Goal: Information Seeking & Learning: Learn about a topic

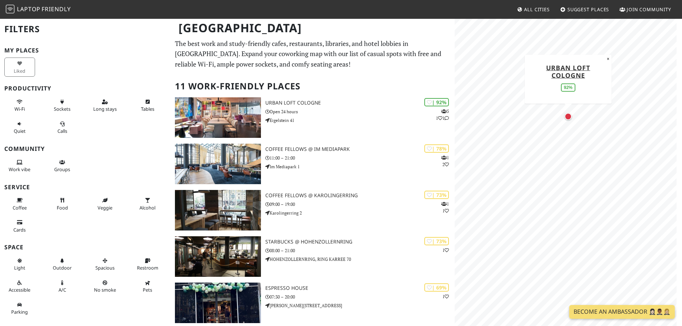
click at [567, 116] on div "Map marker" at bounding box center [567, 116] width 7 height 7
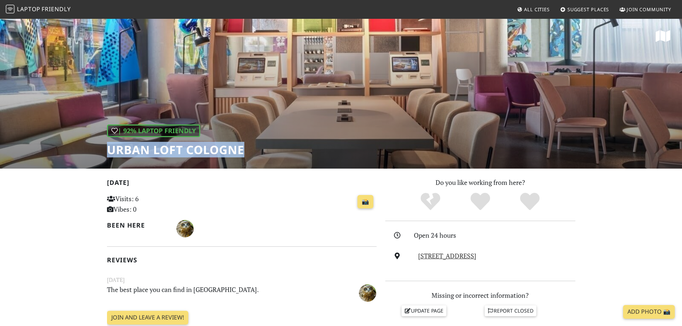
drag, startPoint x: 109, startPoint y: 146, endPoint x: 251, endPoint y: 147, distance: 142.0
click at [251, 147] on div "| 92% Laptop Friendly URBAN LOFT Cologne" at bounding box center [341, 93] width 682 height 150
copy h1 "URBAN LOFT Cologne"
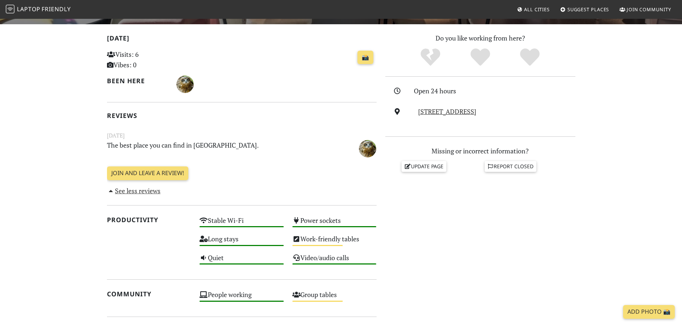
scroll to position [145, 0]
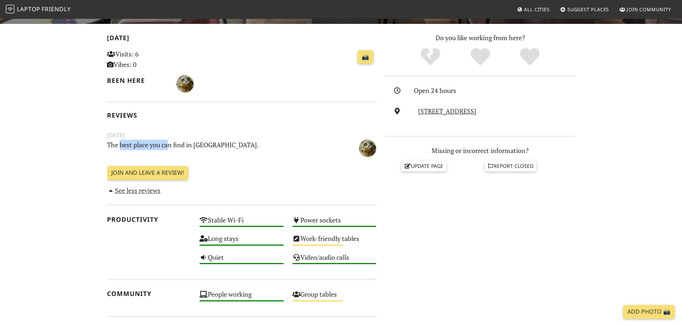
drag, startPoint x: 159, startPoint y: 143, endPoint x: 193, endPoint y: 141, distance: 33.7
click at [183, 143] on p "The best place you can find in [GEOGRAPHIC_DATA]." at bounding box center [219, 147] width 232 height 16
click at [236, 140] on p "The best place you can find in [GEOGRAPHIC_DATA]." at bounding box center [219, 147] width 232 height 16
drag, startPoint x: 137, startPoint y: 147, endPoint x: 198, endPoint y: 146, distance: 61.1
click at [186, 147] on p "The best place you can find in [GEOGRAPHIC_DATA]." at bounding box center [219, 147] width 232 height 16
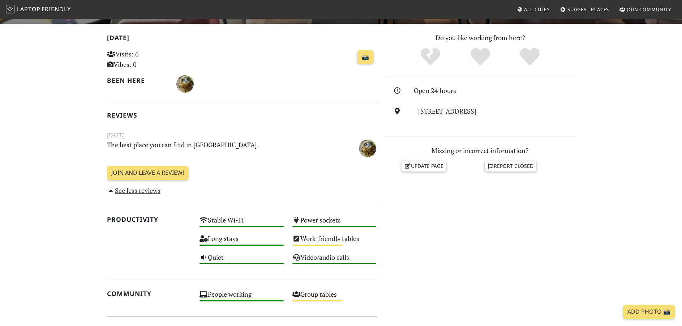
click at [231, 143] on p "The best place you can find in [GEOGRAPHIC_DATA]." at bounding box center [219, 147] width 232 height 16
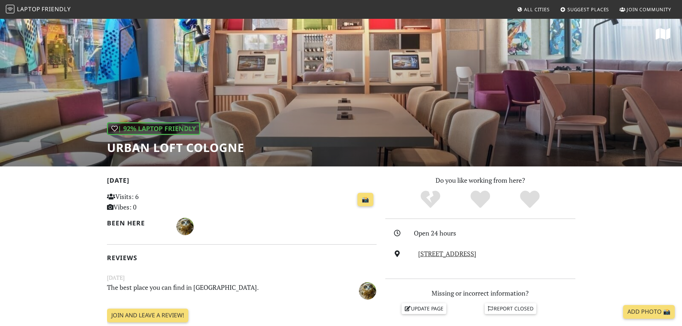
scroll to position [0, 0]
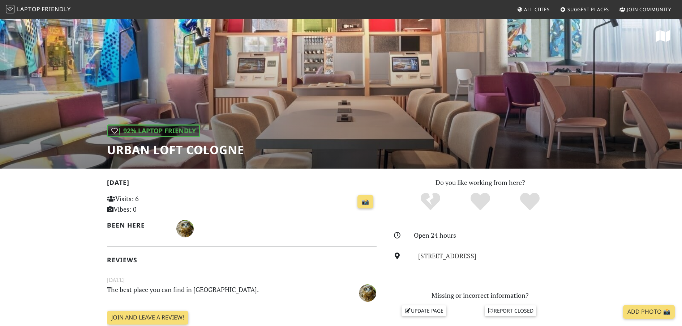
drag, startPoint x: 122, startPoint y: 219, endPoint x: 115, endPoint y: 217, distance: 7.7
click at [122, 219] on div "Visits: 6 Vibes: 0" at bounding box center [149, 206] width 93 height 28
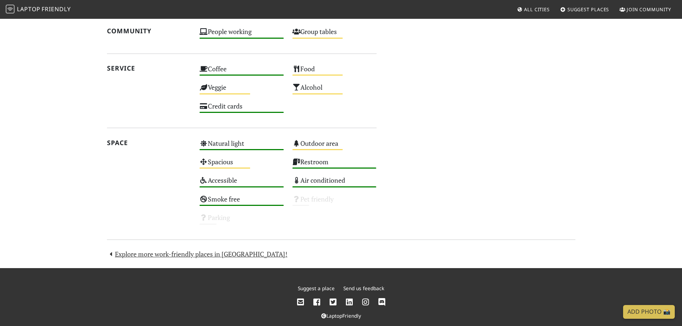
scroll to position [417, 0]
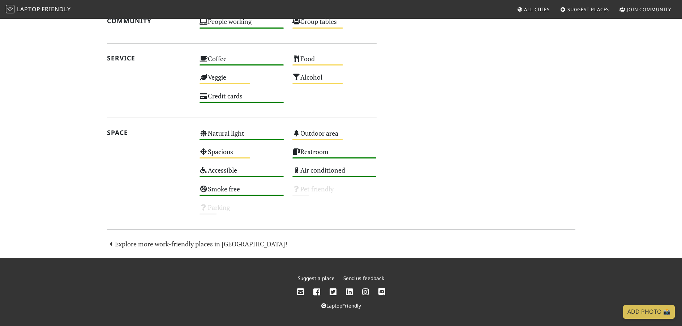
click at [300, 290] on icon at bounding box center [300, 292] width 7 height 8
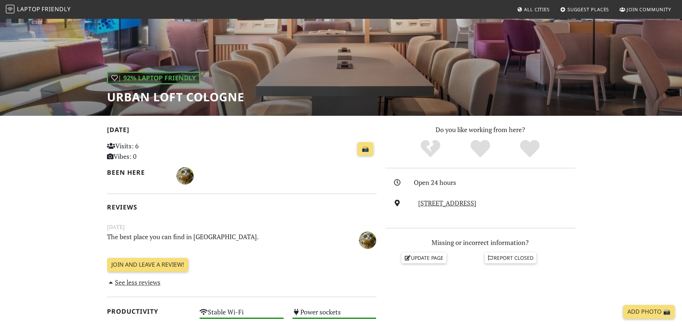
scroll to position [0, 0]
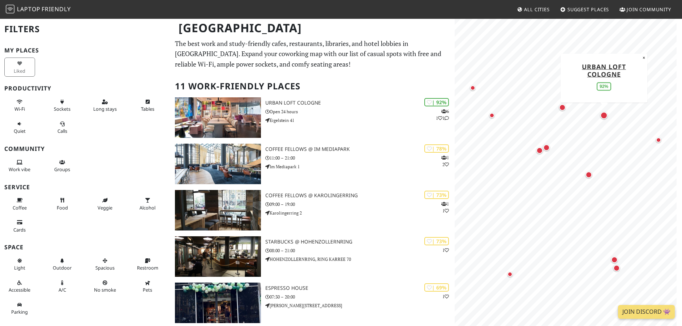
click at [211, 51] on p "The best work and study-friendly cafes, restaurants, libraries, and hotel lobbi…" at bounding box center [312, 53] width 275 height 31
drag, startPoint x: 239, startPoint y: 37, endPoint x: 309, endPoint y: 39, distance: 70.1
click at [284, 38] on h1 "Cologne" at bounding box center [313, 28] width 280 height 20
click at [321, 40] on div "Cologne" at bounding box center [341, 32] width 682 height 29
click at [364, 45] on div "Cologne" at bounding box center [341, 32] width 682 height 29
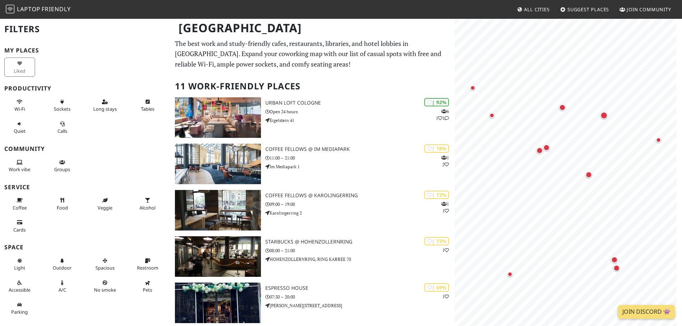
drag, startPoint x: 291, startPoint y: 40, endPoint x: 339, endPoint y: 41, distance: 47.3
click at [339, 41] on div "Cologne" at bounding box center [341, 32] width 682 height 29
click at [370, 44] on div "Cologne" at bounding box center [341, 32] width 682 height 29
drag, startPoint x: 175, startPoint y: 39, endPoint x: 225, endPoint y: 40, distance: 50.6
click at [223, 40] on div "Cologne" at bounding box center [341, 32] width 682 height 29
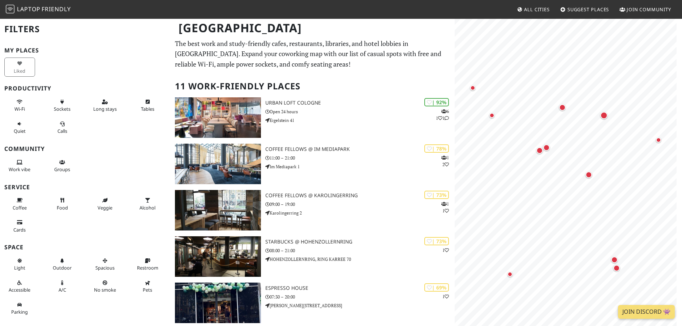
click at [232, 40] on div "Cologne" at bounding box center [341, 32] width 682 height 29
drag, startPoint x: 185, startPoint y: 51, endPoint x: 239, endPoint y: 57, distance: 54.5
click at [236, 57] on p "The best work and study-friendly cafes, restaurants, libraries, and hotel lobbi…" at bounding box center [312, 53] width 275 height 31
click at [262, 63] on p "The best work and study-friendly cafes, restaurants, libraries, and hotel lobbi…" at bounding box center [312, 53] width 275 height 31
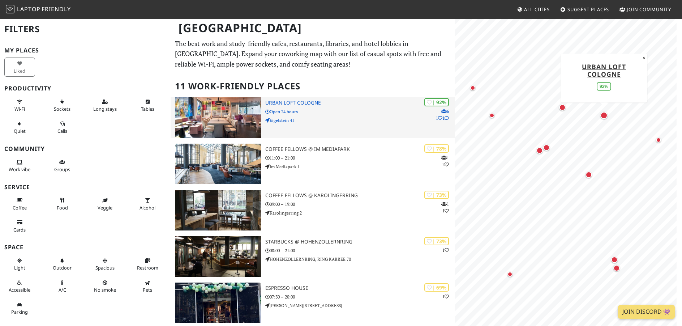
click at [220, 113] on img at bounding box center [218, 117] width 86 height 40
click at [446, 120] on p "6 1 1" at bounding box center [442, 115] width 13 height 14
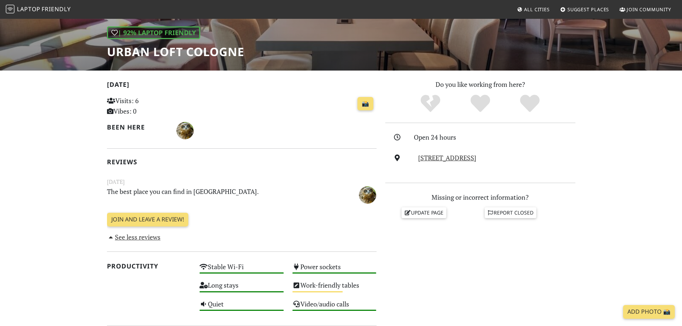
scroll to position [36, 0]
